Goal: Information Seeking & Learning: Learn about a topic

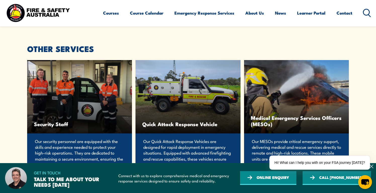
scroll to position [1094, 0]
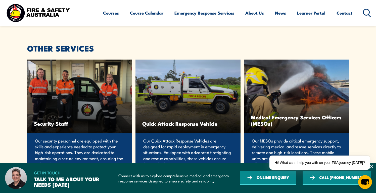
click at [182, 138] on p "Our Quick Attack Response Vehicles are designed for rapid deployment in emergen…" at bounding box center [187, 155] width 89 height 35
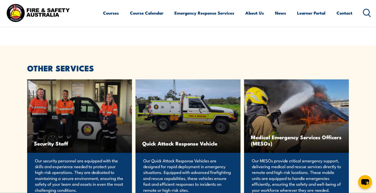
scroll to position [1069, 0]
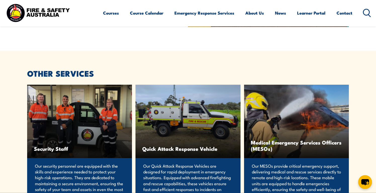
click at [183, 106] on div "Quick Attack Response Vehicle" at bounding box center [188, 121] width 105 height 73
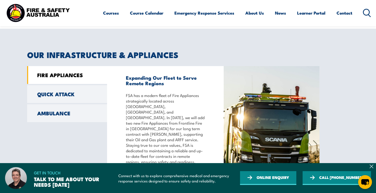
scroll to position [400, 0]
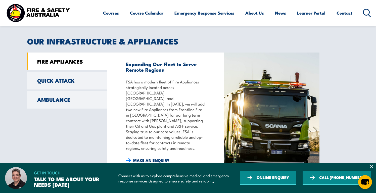
click at [57, 56] on link "FIRE APPLIANCES" at bounding box center [67, 62] width 80 height 18
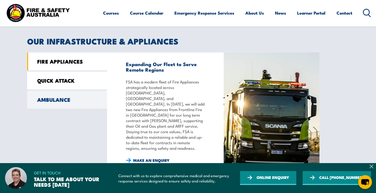
click at [58, 78] on link "QUICK ATTACK" at bounding box center [67, 81] width 80 height 18
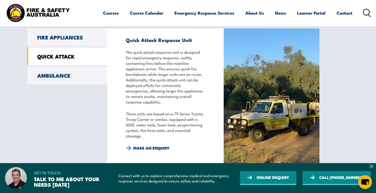
scroll to position [425, 0]
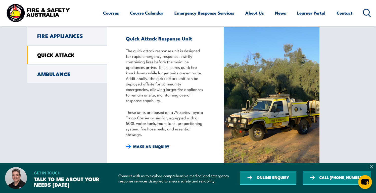
click at [370, 167] on icon at bounding box center [372, 166] width 4 height 4
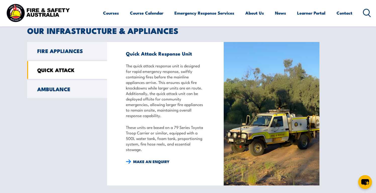
scroll to position [402, 0]
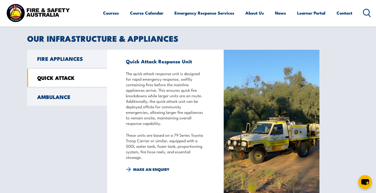
click at [273, 142] on img at bounding box center [272, 122] width 96 height 144
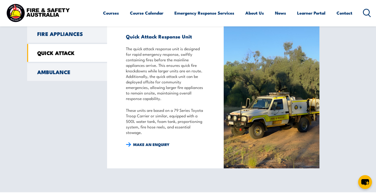
scroll to position [428, 0]
